Goal: Transaction & Acquisition: Purchase product/service

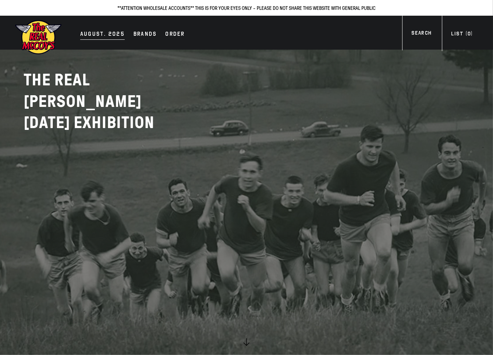
click at [114, 37] on div "AUGUST. 2025" at bounding box center [102, 35] width 44 height 10
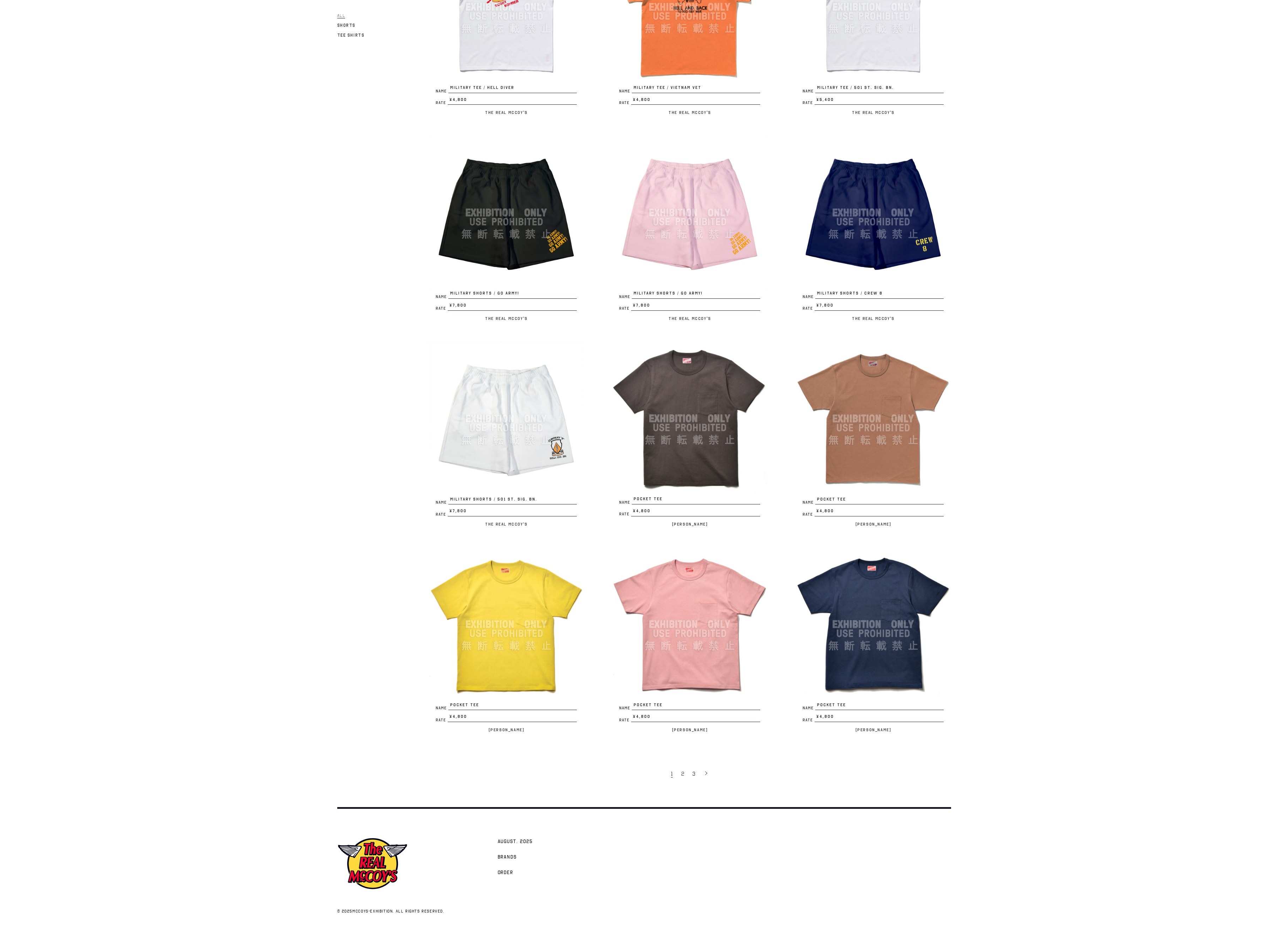
scroll to position [903, 0]
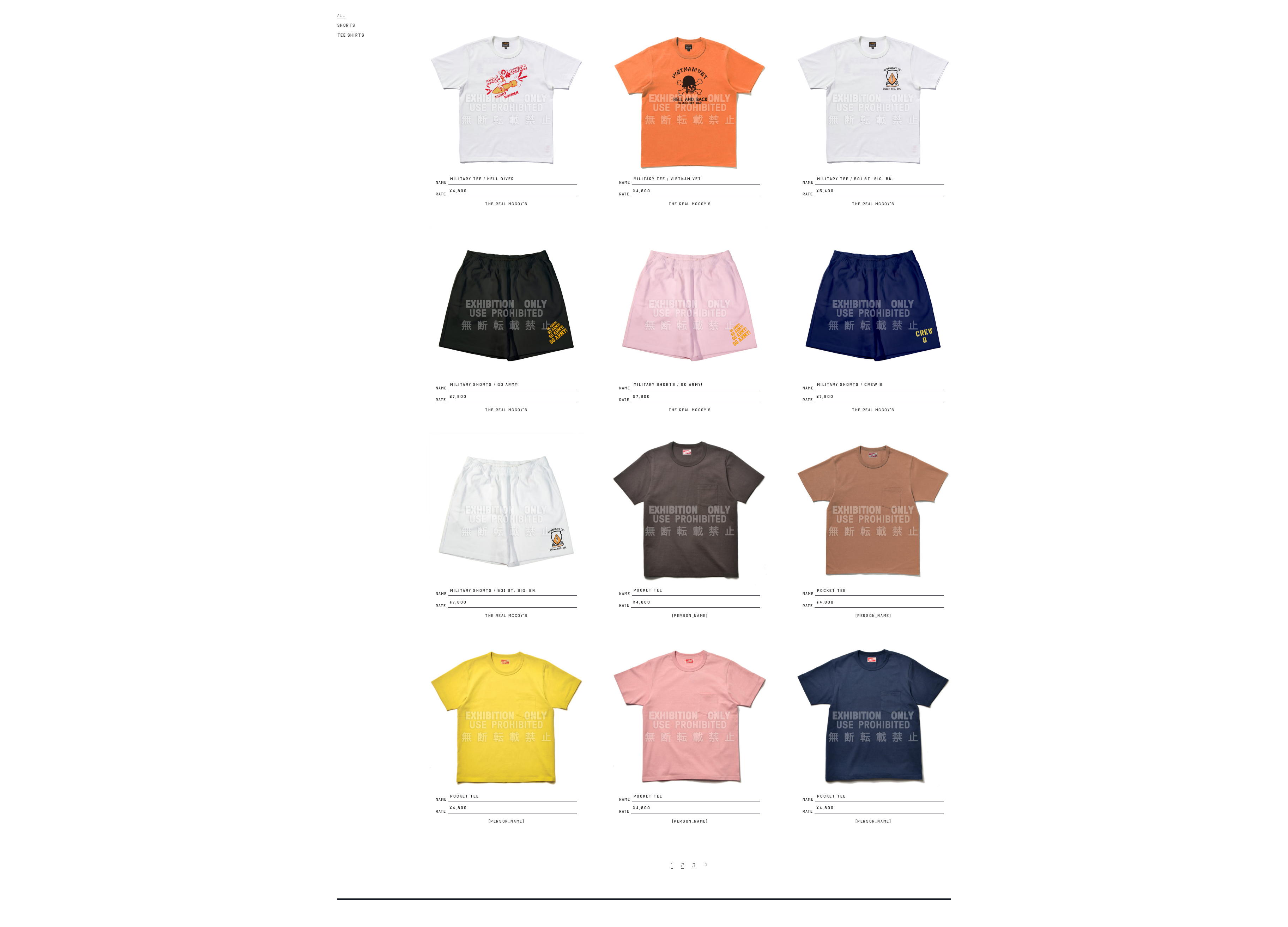
click at [476, 343] on link "2" at bounding box center [683, 864] width 12 height 15
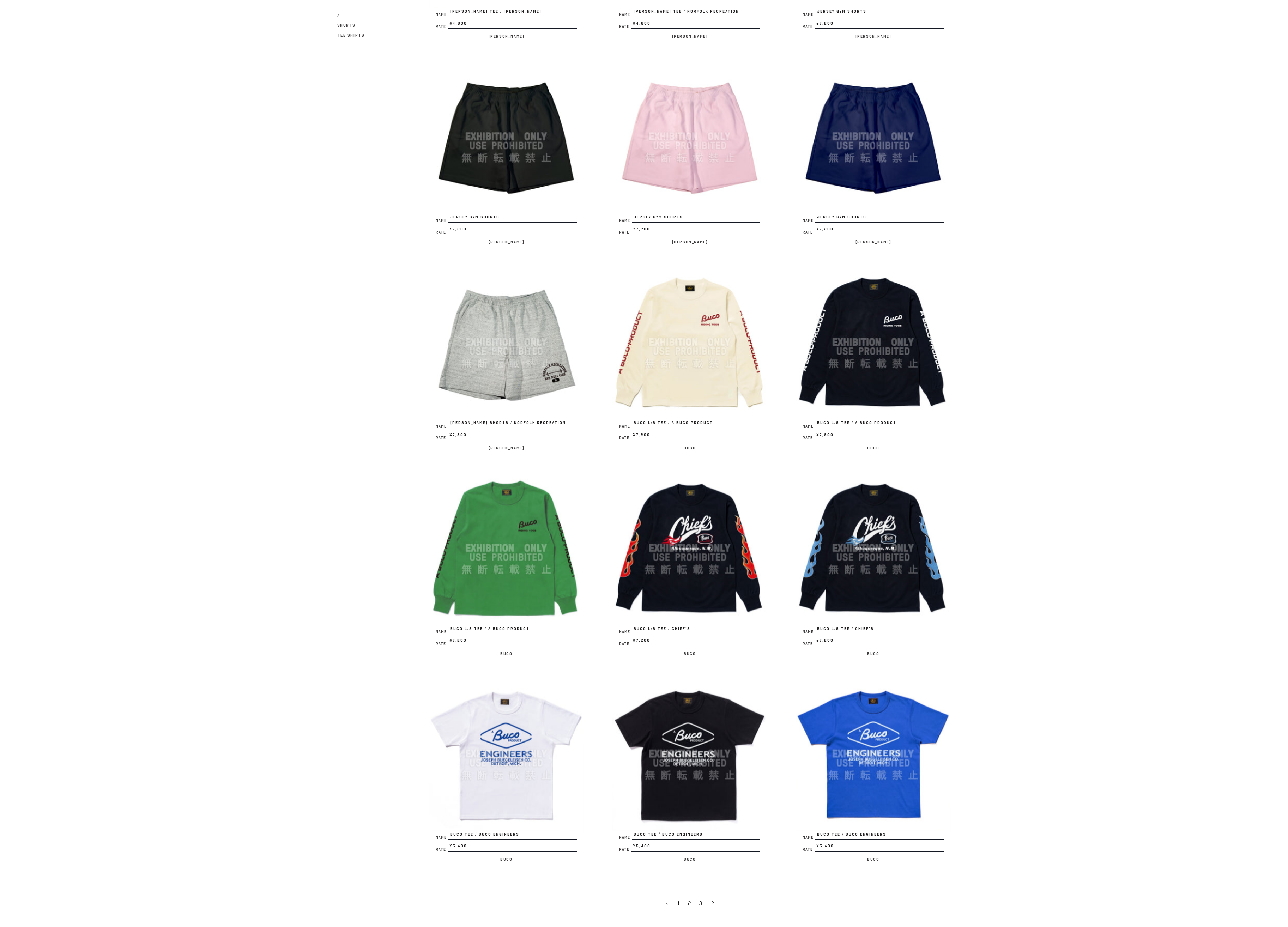
scroll to position [903, 0]
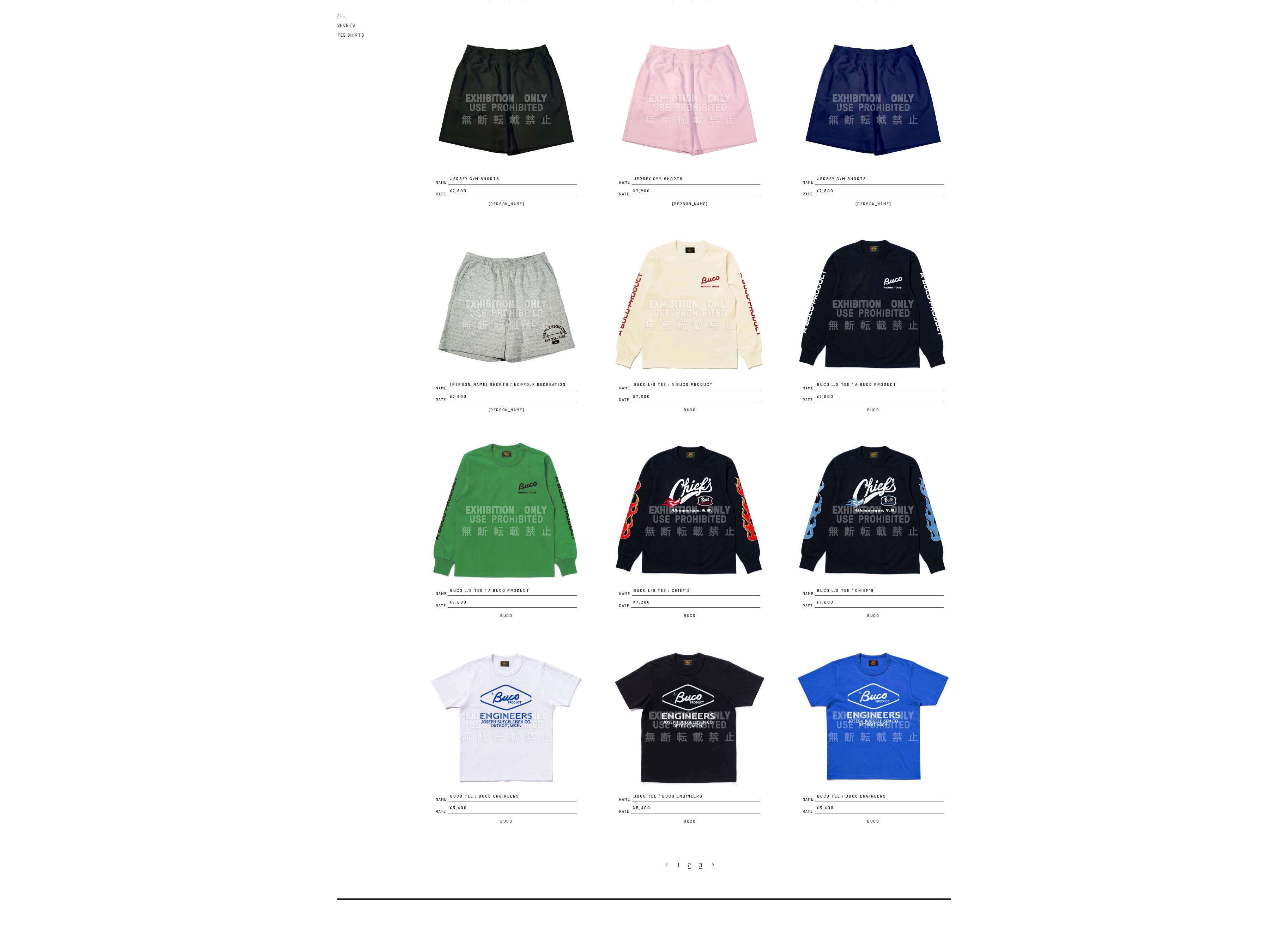
click at [704, 872] on link "3" at bounding box center [702, 864] width 12 height 15
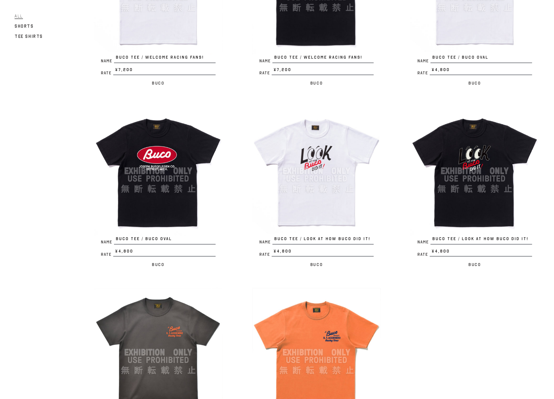
scroll to position [46, 0]
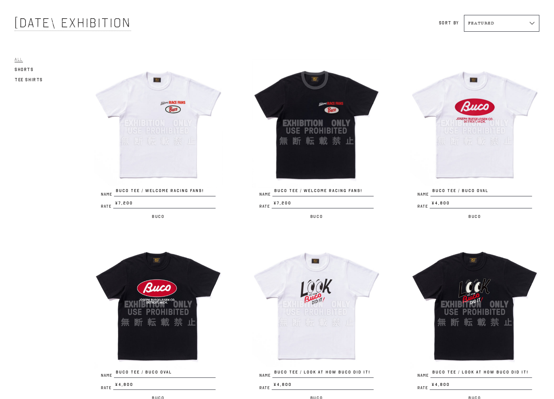
click at [179, 146] on img at bounding box center [158, 123] width 129 height 129
click at [474, 160] on img at bounding box center [474, 123] width 129 height 129
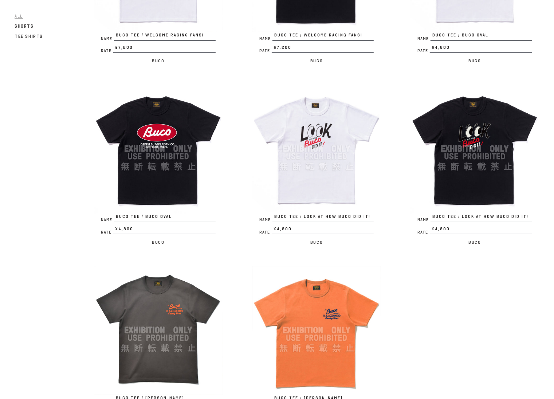
scroll to position [319, 0]
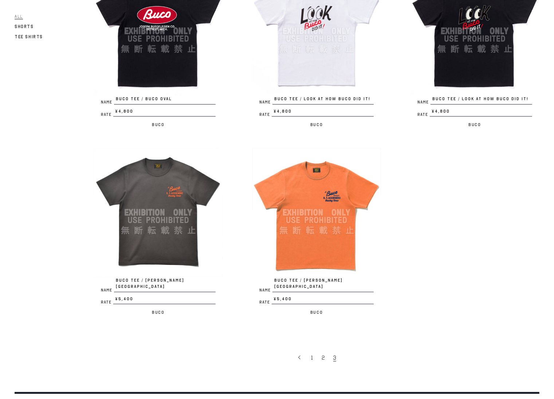
click at [174, 239] on img at bounding box center [158, 212] width 129 height 129
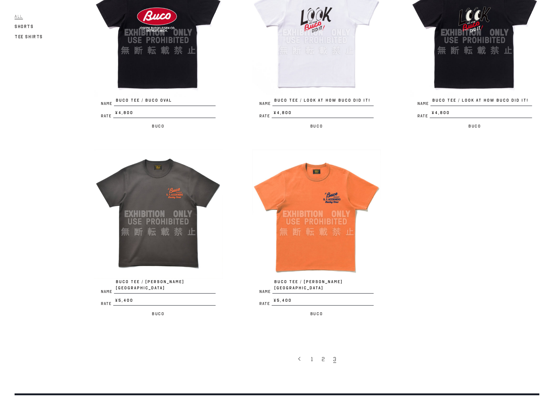
scroll to position [410, 0]
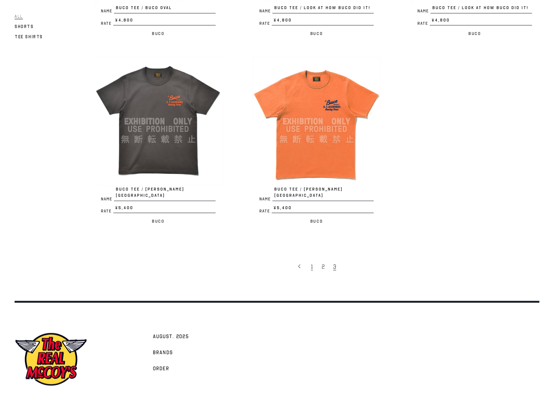
click at [315, 261] on link "1" at bounding box center [313, 266] width 11 height 15
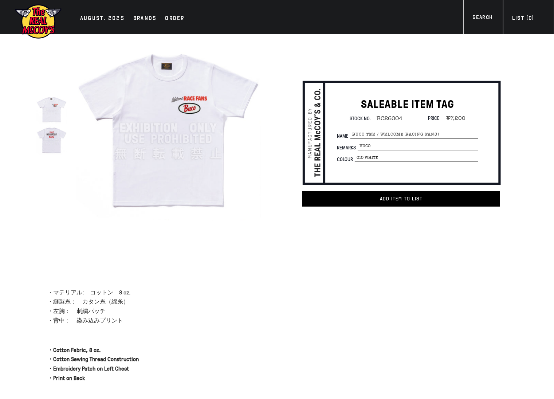
click at [55, 148] on img at bounding box center [51, 139] width 30 height 30
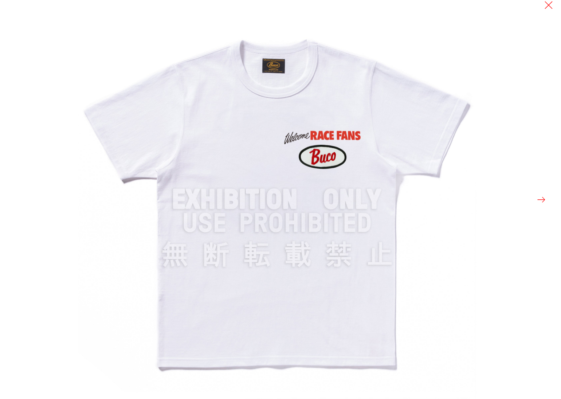
click at [538, 198] on button at bounding box center [541, 200] width 10 height 10
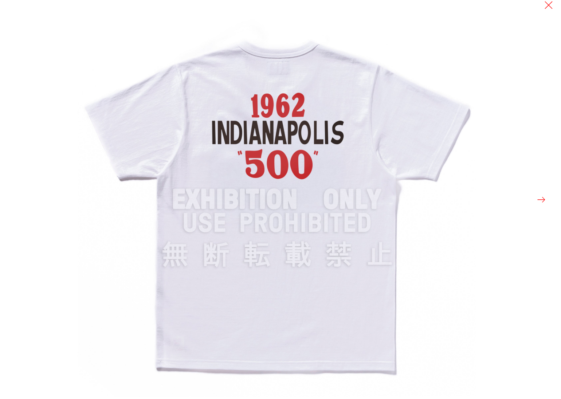
click at [538, 198] on button at bounding box center [541, 200] width 10 height 10
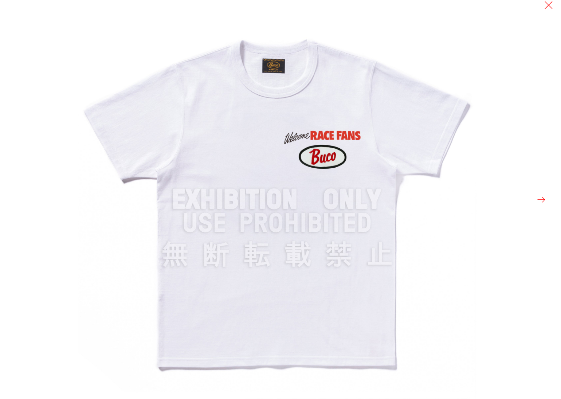
click at [538, 198] on button at bounding box center [541, 200] width 10 height 10
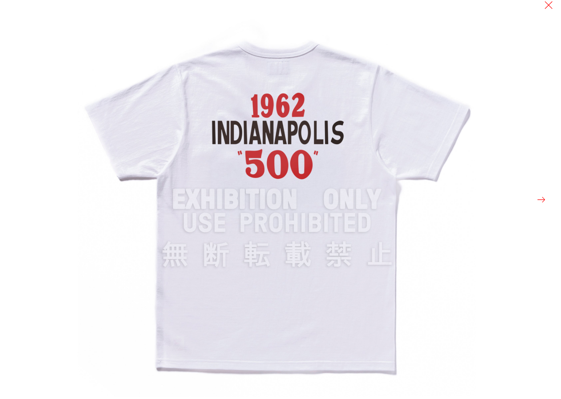
click at [538, 198] on button at bounding box center [541, 200] width 10 height 10
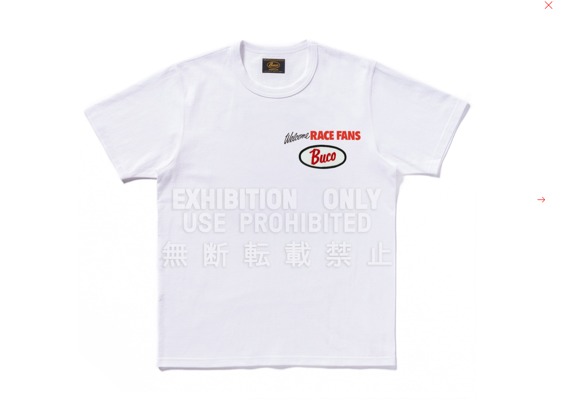
click at [554, 1] on div at bounding box center [358, 199] width 561 height 399
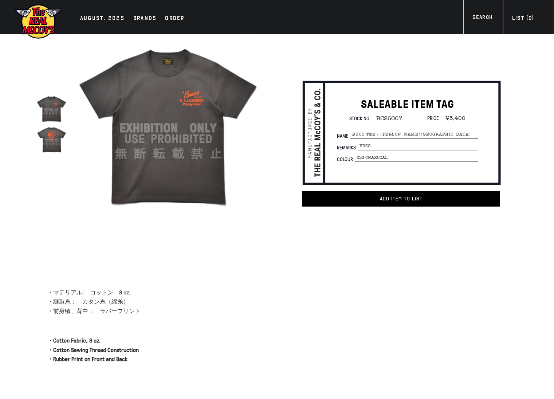
click at [50, 144] on img at bounding box center [51, 139] width 30 height 30
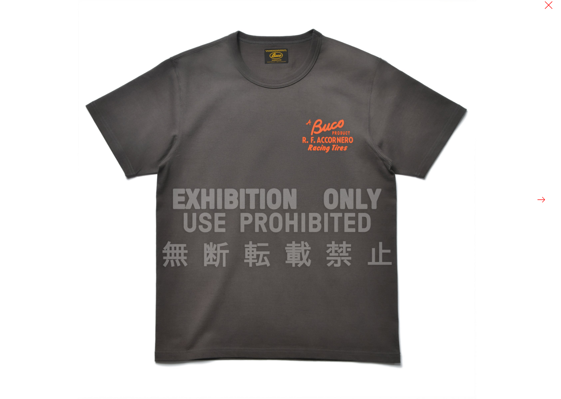
click at [540, 199] on button at bounding box center [541, 200] width 10 height 10
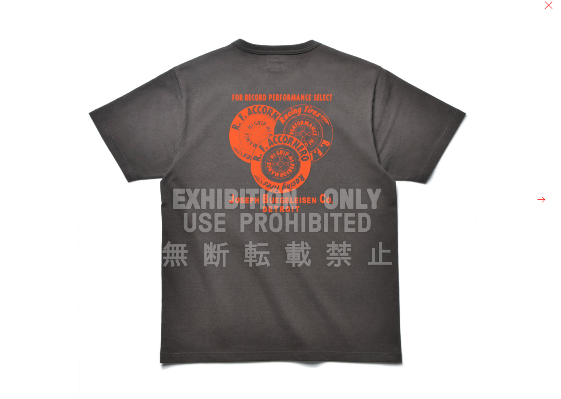
click at [540, 199] on button at bounding box center [541, 200] width 10 height 10
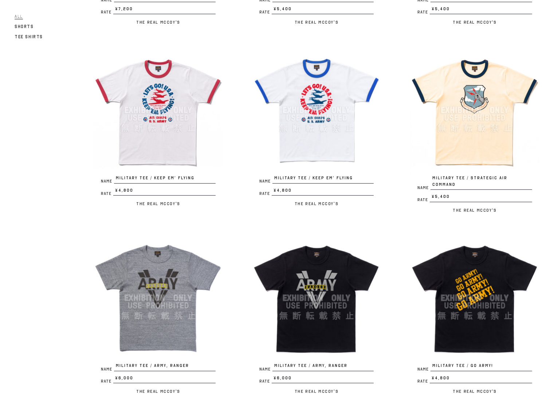
scroll to position [456, 0]
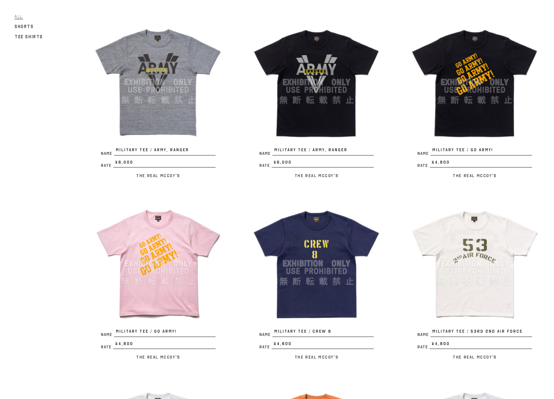
click at [292, 106] on img at bounding box center [316, 82] width 129 height 129
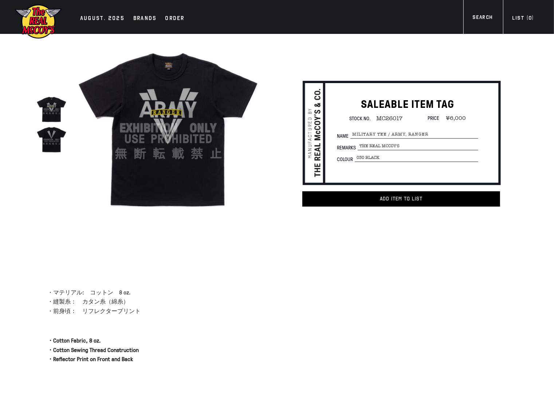
click at [52, 109] on img at bounding box center [51, 109] width 30 height 30
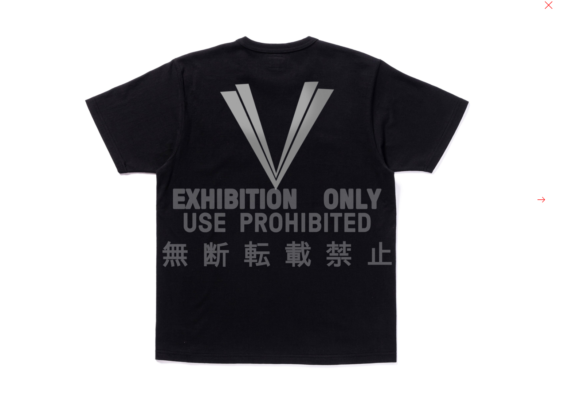
click at [540, 199] on button at bounding box center [541, 200] width 10 height 10
